Goal: Transaction & Acquisition: Obtain resource

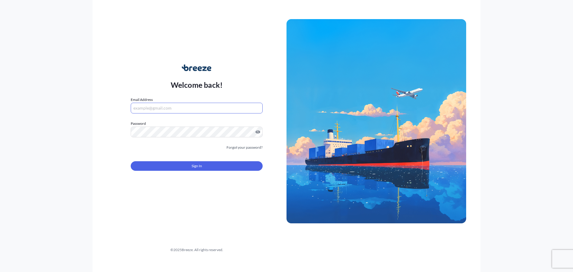
click at [183, 109] on input "Email Address" at bounding box center [197, 108] width 132 height 11
click at [164, 106] on input "Email Address" at bounding box center [197, 108] width 132 height 11
click at [161, 125] on label "Password" at bounding box center [197, 123] width 132 height 6
click at [160, 108] on input "Email Address" at bounding box center [197, 108] width 132 height 11
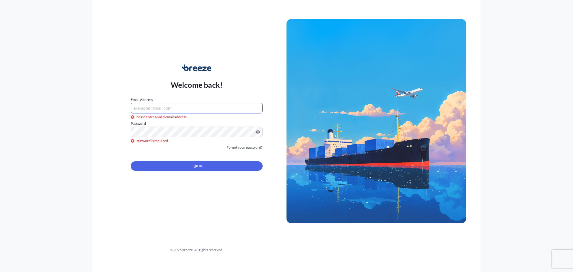
type input "[EMAIL_ADDRESS][DOMAIN_NAME]"
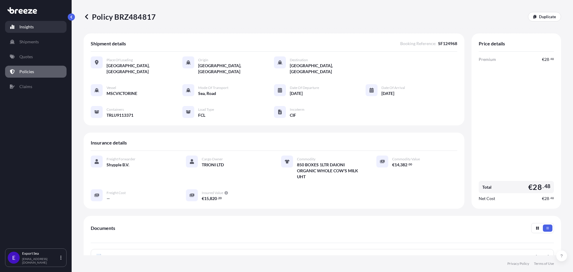
click at [28, 24] on p "Insights" at bounding box center [26, 27] width 14 height 6
select select "2025"
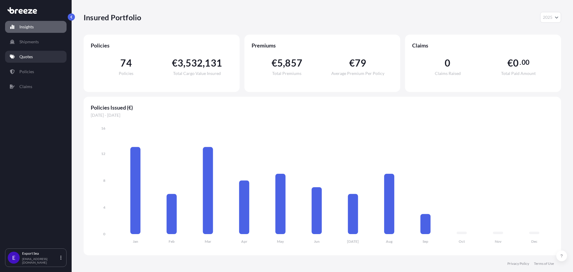
click at [27, 55] on p "Quotes" at bounding box center [25, 57] width 13 height 6
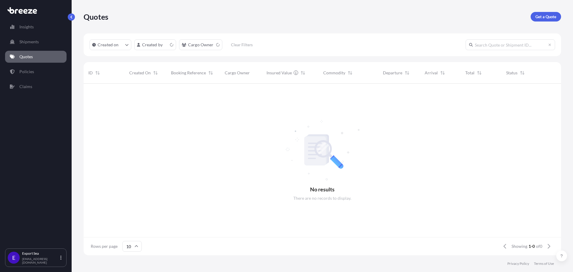
scroll to position [170, 473]
click at [545, 19] on p "Get a Quote" at bounding box center [545, 17] width 21 height 6
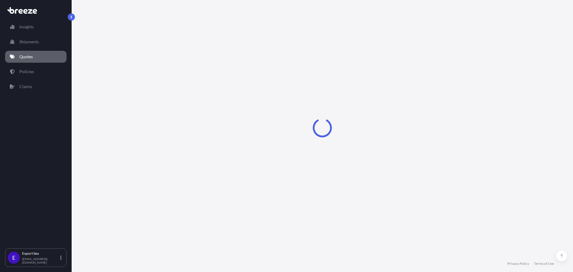
select select "Sea"
select select "1"
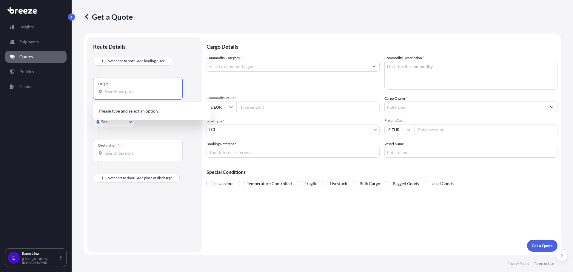
click at [126, 89] on input "Origin *" at bounding box center [140, 92] width 70 height 6
click at [124, 89] on input "Origin * Please select an origin" at bounding box center [140, 92] width 70 height 6
click at [126, 108] on div "BEANR - [GEOGRAPHIC_DATA] en, [GEOGRAPHIC_DATA]" at bounding box center [151, 112] width 113 height 17
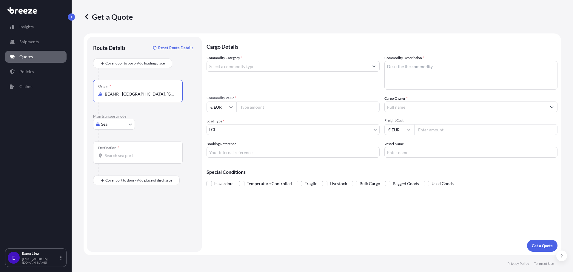
type input "BEANR - [GEOGRAPHIC_DATA], [GEOGRAPHIC_DATA]"
click at [110, 157] on input "Destination *" at bounding box center [140, 155] width 70 height 6
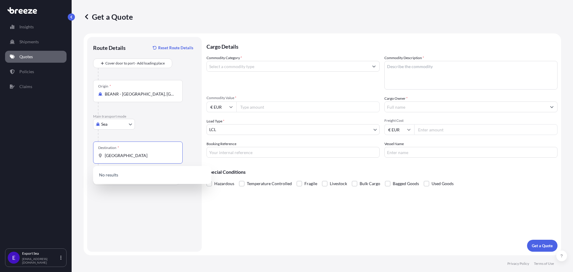
drag, startPoint x: 97, startPoint y: 157, endPoint x: 73, endPoint y: 156, distance: 23.9
click at [73, 156] on div "Get a Quote Route Details Reset Route Details Cover door to port - Add loading …" at bounding box center [322, 127] width 501 height 255
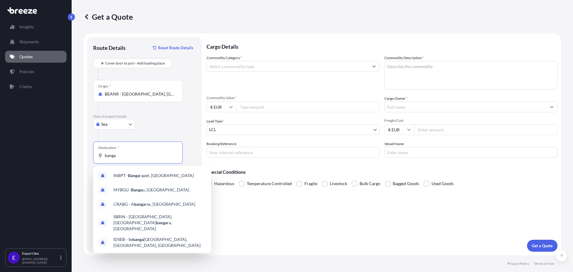
type input "banga"
